Goal: Obtain resource: Obtain resource

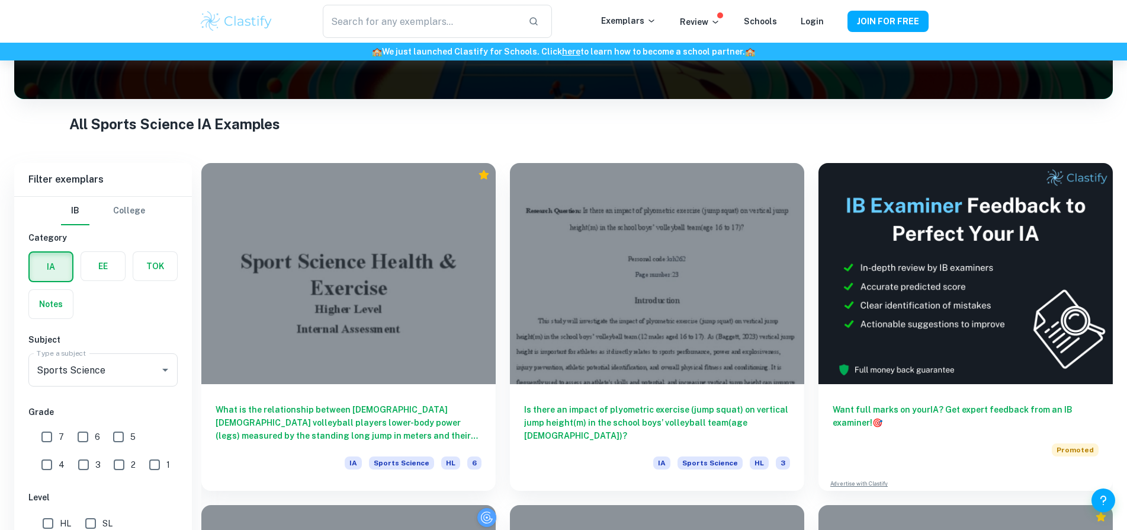
scroll to position [237, 0]
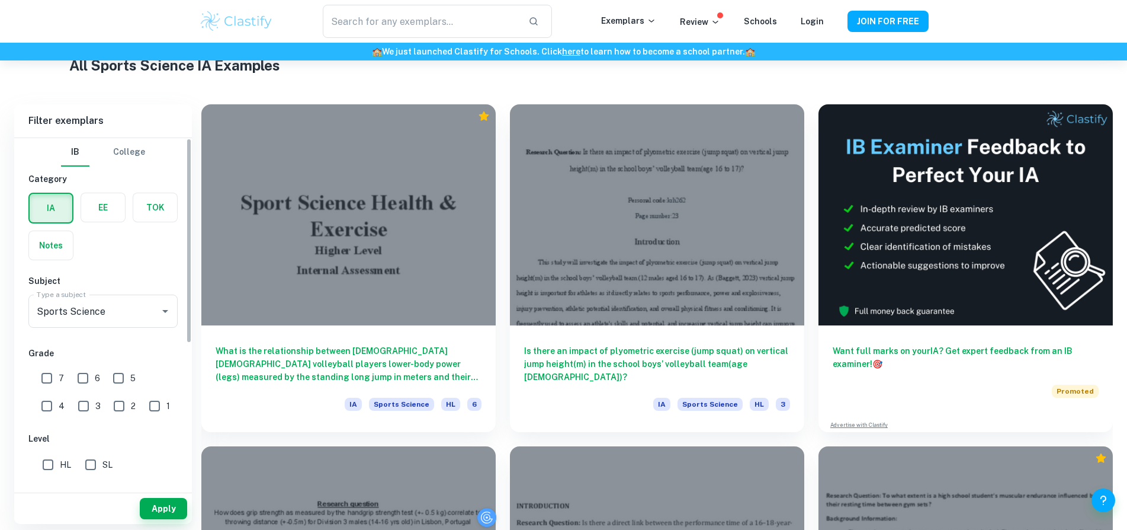
click at [49, 375] on input "7" at bounding box center [47, 378] width 24 height 24
checkbox input "true"
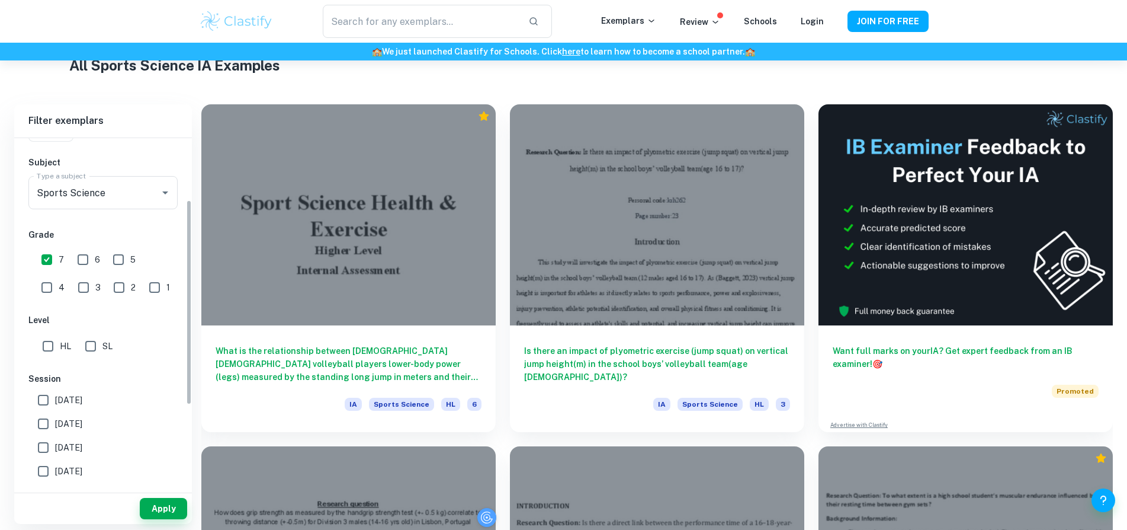
scroll to position [0, 0]
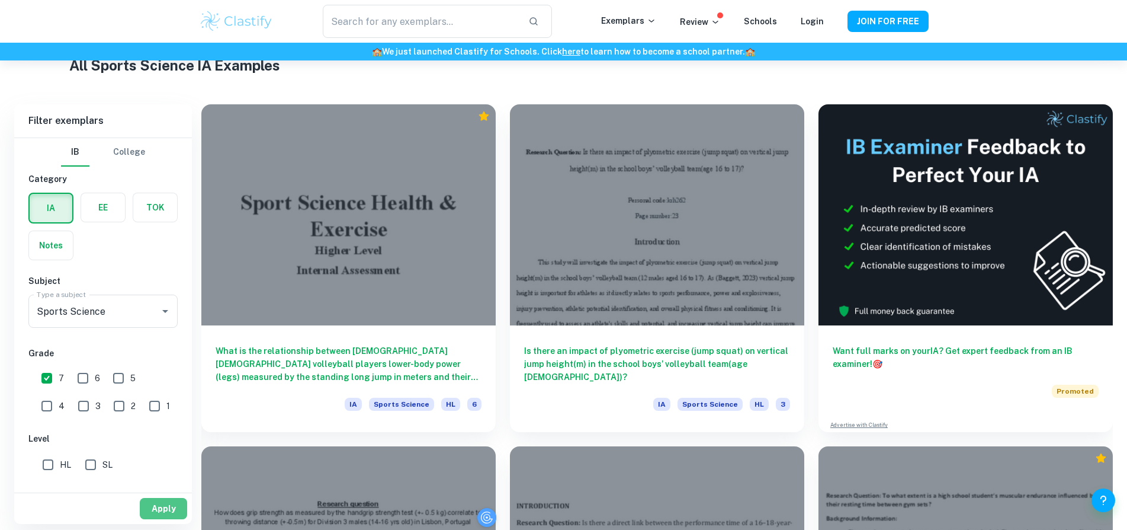
click at [175, 519] on button "Apply" at bounding box center [163, 508] width 47 height 21
click at [43, 456] on input "HL" at bounding box center [48, 465] width 24 height 24
checkbox input "true"
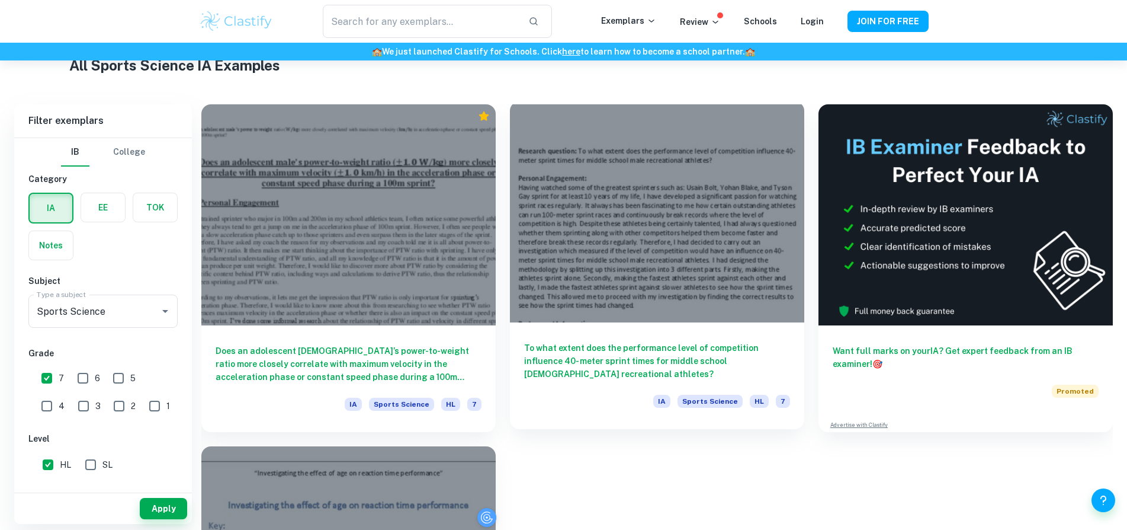
click at [527, 222] on div at bounding box center [657, 211] width 294 height 221
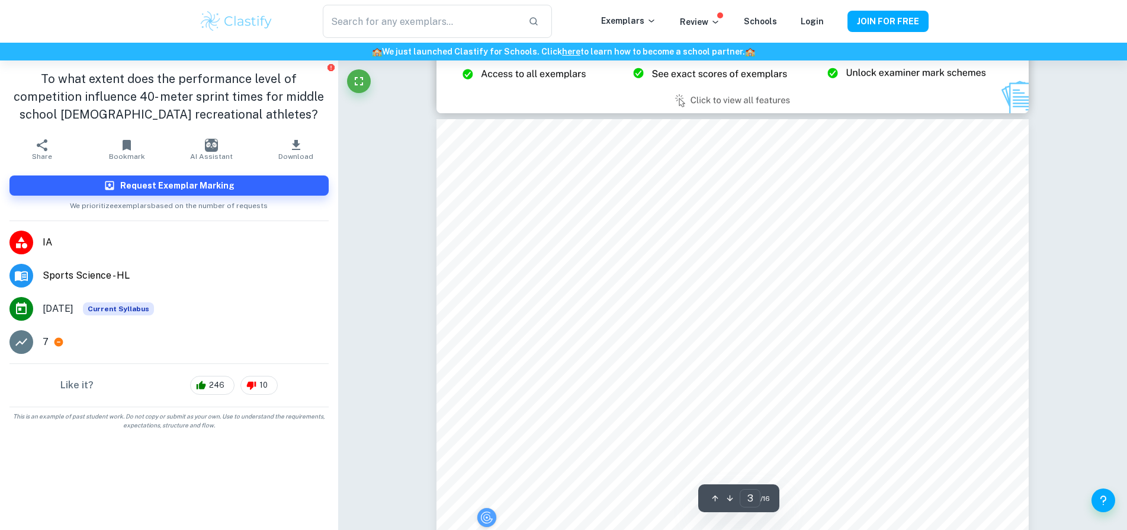
scroll to position [1836, 0]
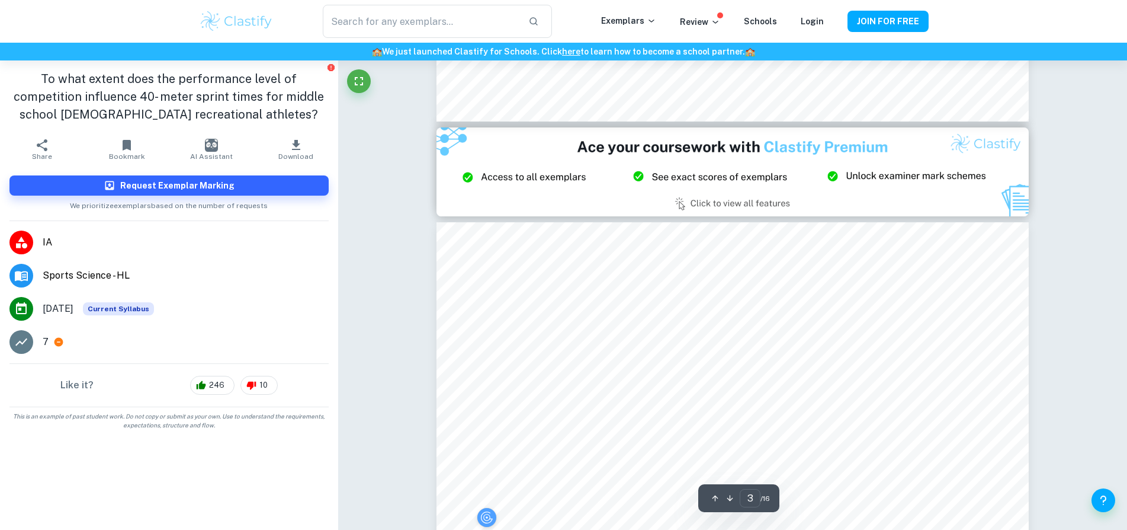
type input "2"
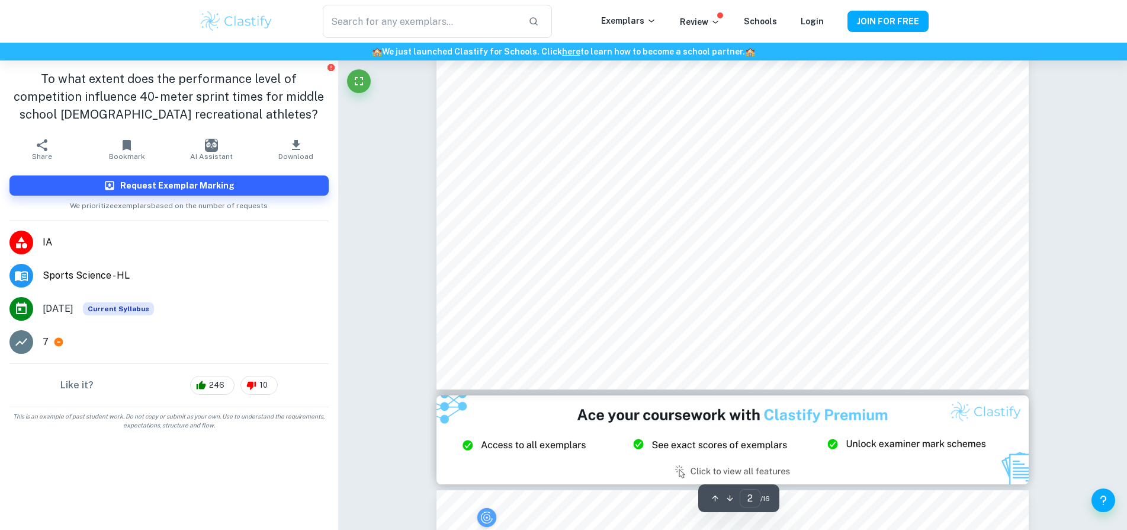
scroll to position [1600, 0]
